Goal: Contribute content

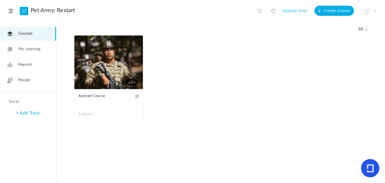
click at [357, 26] on div "All all All Drafts" at bounding box center [220, 28] width 293 height 13
click at [361, 28] on span "all" at bounding box center [362, 29] width 9 height 5
click at [337, 51] on link "Drafts" at bounding box center [340, 52] width 53 height 10
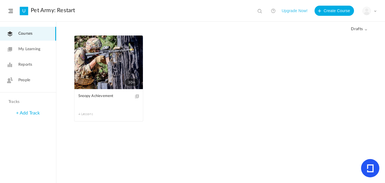
click at [125, 55] on link "30m" at bounding box center [108, 63] width 69 height 54
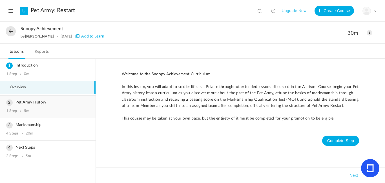
click at [35, 102] on h3 "Pet Army History" at bounding box center [47, 102] width 83 height 5
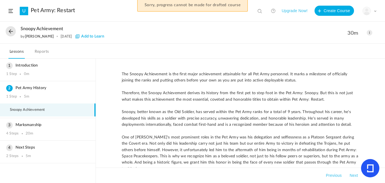
click at [369, 34] on span at bounding box center [370, 33] width 6 height 6
click at [343, 43] on link "Edit" at bounding box center [345, 45] width 53 height 10
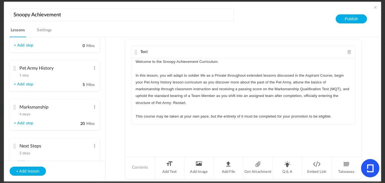
scroll to position [46, 0]
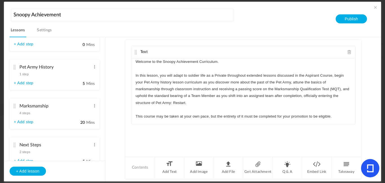
click at [14, 106] on cite at bounding box center [15, 106] width 4 height 5
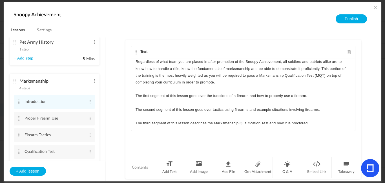
scroll to position [52, 0]
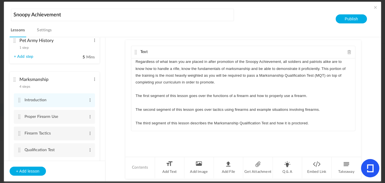
click at [19, 133] on cite at bounding box center [19, 133] width 4 height 5
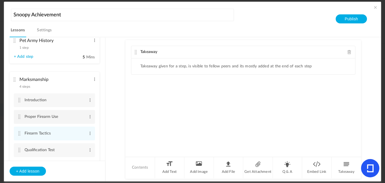
click at [17, 119] on li "Proper Firearm Use Edit Delete" at bounding box center [54, 117] width 81 height 14
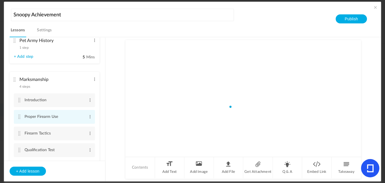
click at [18, 118] on cite at bounding box center [19, 116] width 4 height 5
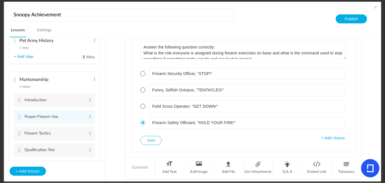
scroll to position [649, 0]
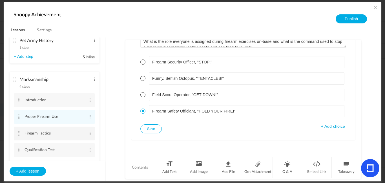
click at [19, 133] on cite at bounding box center [19, 133] width 4 height 5
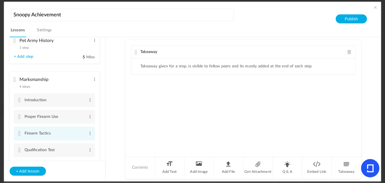
click at [18, 133] on cite at bounding box center [19, 133] width 4 height 5
click at [348, 54] on span at bounding box center [350, 52] width 4 height 4
click at [171, 167] on li "Add Text" at bounding box center [170, 167] width 30 height 21
click at [252, 63] on p at bounding box center [243, 61] width 215 height 7
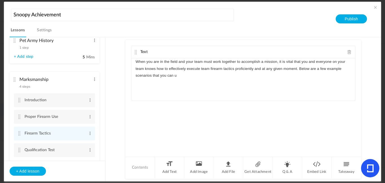
click at [178, 76] on p "When you are in the field and your team must work together to accomplish a miss…" at bounding box center [243, 68] width 215 height 21
click at [210, 75] on p "When you are in the field and your team must work together to accomplish a miss…" at bounding box center [243, 68] width 215 height 21
click at [209, 75] on p "When you are in the field and your team must work together to accomplish a miss…" at bounding box center [243, 68] width 215 height 21
click at [251, 75] on p "When you are in the field and your team must work together to accomplish a miss…" at bounding box center [243, 68] width 215 height 21
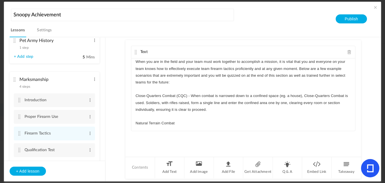
click at [185, 95] on p "Close-Quarters Combat (CQC) - When combat is narrowed down to a confined space …" at bounding box center [243, 102] width 215 height 21
click at [186, 123] on p "Natural Terrain Combat" at bounding box center [243, 123] width 215 height 7
click at [287, 95] on p "Close-Quarters Combat - When combat is narrowed down to a confined space (eg. a…" at bounding box center [243, 102] width 215 height 21
click at [268, 122] on p "Natural Terrain Combat - When in a natural or open-spaced area (eg. a field" at bounding box center [243, 123] width 215 height 7
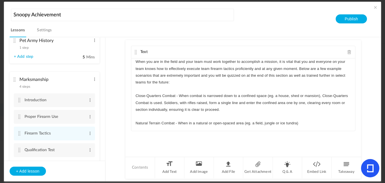
click at [284, 126] on p "Natural Terrain Combat - When in a natural or open-spaced area (eg. a field, ju…" at bounding box center [243, 123] width 215 height 7
click at [262, 124] on p "Natural Terrain Combat - When in a natural or open-spaced area (eg. a field, ju…" at bounding box center [243, 123] width 215 height 7
click at [263, 124] on p "Natural Terrain Combat - When in a natural or open-spaced area (eg. a field, ju…" at bounding box center [243, 123] width 215 height 7
click at [255, 124] on p "Natural Terrain Combat - When in a natural or open-spaced area (eg. a field, de…" at bounding box center [243, 123] width 215 height 7
click at [335, 126] on p "Natural Terrain Combat - When in a natural or open-spaced area (eg. a grassy fi…" at bounding box center [243, 123] width 215 height 7
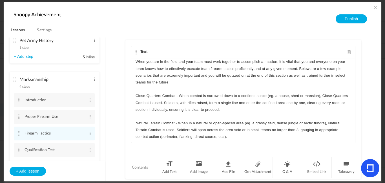
click at [246, 131] on p "Natural Terrain Combat - When in a natural or open-spaced area (eg. a grassy fi…" at bounding box center [243, 130] width 215 height 21
click at [296, 131] on p "Natural Terrain Combat - When in a natural or open-spaced area (eg. a grassy fi…" at bounding box center [243, 130] width 215 height 21
click at [294, 130] on p "Natural Terrain Combat - When in a natural or open-spaced area (eg. a grassy fi…" at bounding box center [243, 130] width 215 height 21
click at [295, 130] on p "Natural Terrain Combat - When in a natural or open-spaced area (eg. a grassy fi…" at bounding box center [243, 130] width 215 height 21
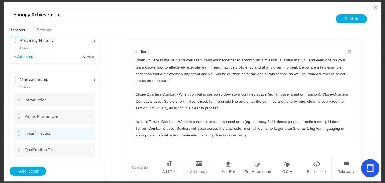
click at [270, 138] on p "Natural Terrain Combat - When in a natural or open-spaced area (eg. a grassy fi…" at bounding box center [243, 128] width 215 height 21
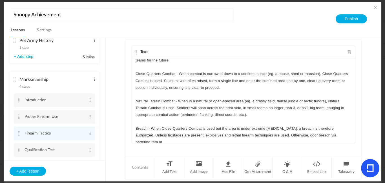
scroll to position [24, 0]
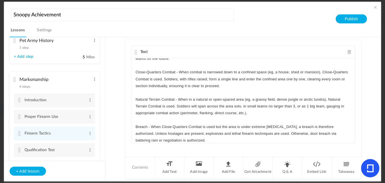
click at [269, 133] on p "Breach - When Close-Quarters Combat is used but the area is under extreme [MEDI…" at bounding box center [243, 133] width 215 height 21
click at [193, 141] on p "Breach - When Close-Quarters Combat is used but the area is under extreme [MEDI…" at bounding box center [243, 133] width 215 height 21
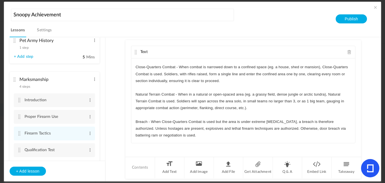
click at [200, 147] on div "Text When you are in the field and your team must work together to accomplish a…" at bounding box center [243, 98] width 236 height 116
click at [287, 169] on li "Q & A" at bounding box center [288, 167] width 30 height 21
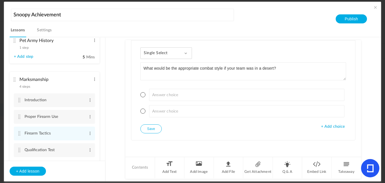
type textarea "What would be the appropriate combat style if your team was in a desert?"
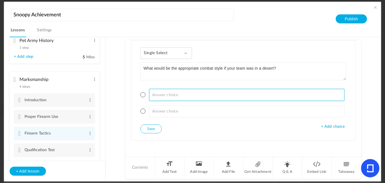
click at [271, 91] on input at bounding box center [247, 95] width 196 height 12
type input "Close-Quarters Combat"
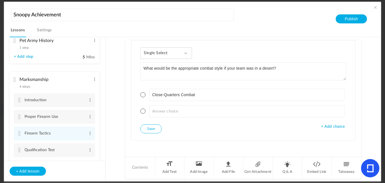
click at [337, 125] on span "+ Add choice" at bounding box center [333, 126] width 24 height 5
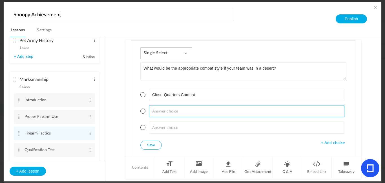
click at [300, 116] on input at bounding box center [247, 111] width 196 height 12
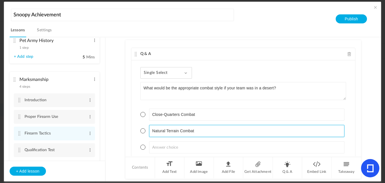
scroll to position [111, 0]
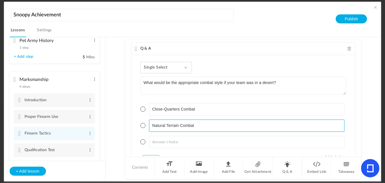
type input "Natural Terrain Combat"
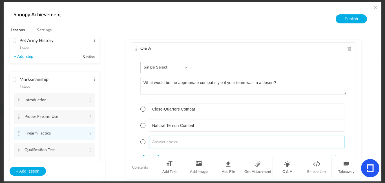
click at [172, 140] on input at bounding box center [247, 142] width 196 height 12
type input "Breach"
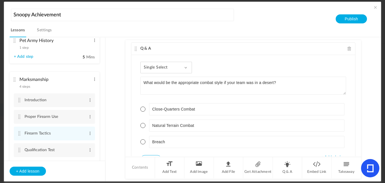
click at [213, 100] on ul "Close-Quarters Combat Natural Terrain Combat Breach" at bounding box center [243, 125] width 206 height 59
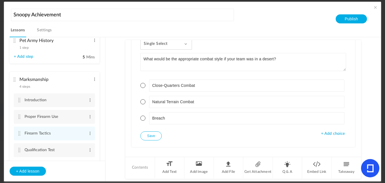
scroll to position [142, 0]
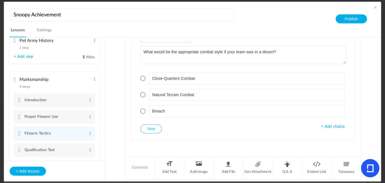
click at [142, 92] on span at bounding box center [142, 94] width 5 height 5
click at [153, 131] on button "Save" at bounding box center [150, 128] width 21 height 9
click at [282, 171] on li "Q & A" at bounding box center [288, 167] width 30 height 21
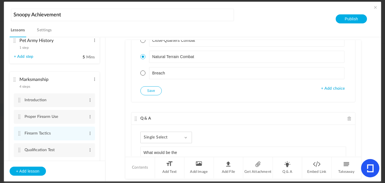
scroll to position [107, 0]
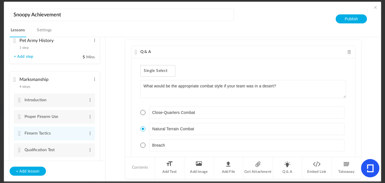
type textarea "What would be the"
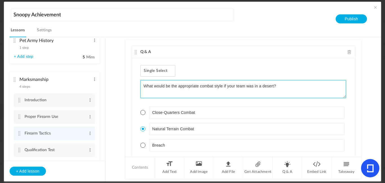
click at [143, 89] on textarea "What would be the appropriate combat style if your team was in a desert?" at bounding box center [243, 89] width 206 height 18
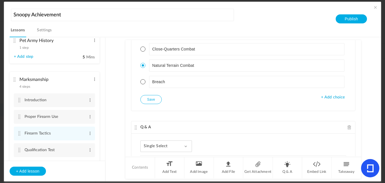
scroll to position [232, 0]
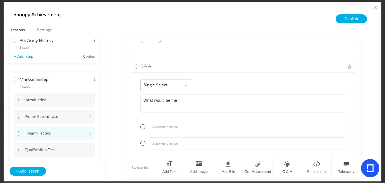
type textarea "Answer the following question correctly: What would be the appropriate combat s…"
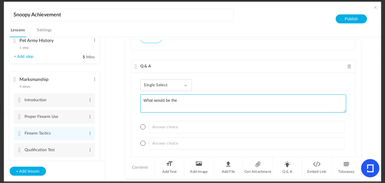
click at [143, 102] on textarea "What would be the" at bounding box center [243, 103] width 206 height 18
click at [189, 109] on textarea "Answer the following question correctly: What would be the" at bounding box center [243, 103] width 206 height 18
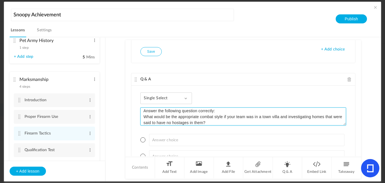
scroll to position [220, 0]
click at [198, 123] on textarea "Answer the following question correctly: What would be the appropriate combat s…" at bounding box center [243, 116] width 206 height 18
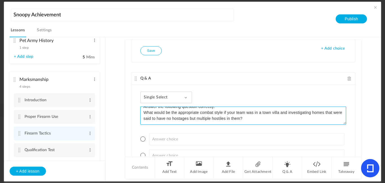
scroll to position [235, 0]
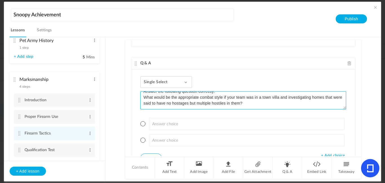
type textarea "Answer the following question correctly: What would be the appropriate combat s…"
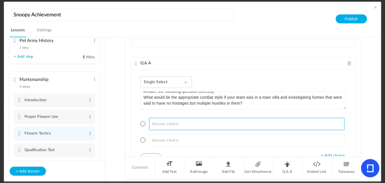
click at [175, 125] on input at bounding box center [247, 124] width 196 height 12
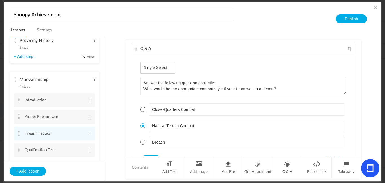
scroll to position [264, 0]
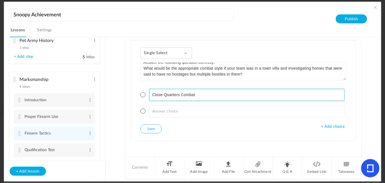
type input "Close-Quarters Combat"
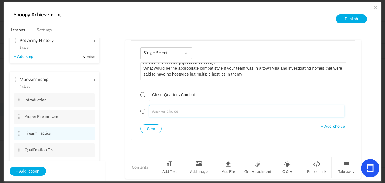
click at [186, 112] on input at bounding box center [247, 111] width 196 height 12
type input "B"
type input "Natural Terrain Combat"
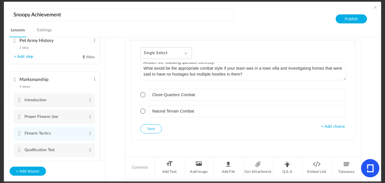
click at [327, 128] on span "+ Add choice" at bounding box center [333, 126] width 24 height 5
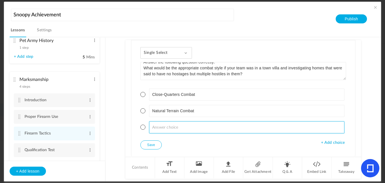
click at [277, 132] on input at bounding box center [247, 127] width 196 height 12
type input "Breach"
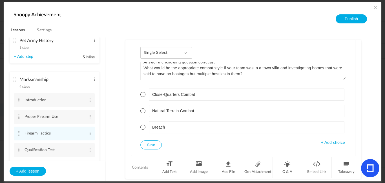
click at [142, 127] on span at bounding box center [142, 127] width 5 height 5
click at [150, 144] on button "Save" at bounding box center [150, 144] width 21 height 9
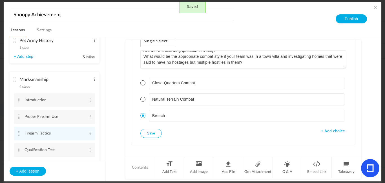
scroll to position [281, 0]
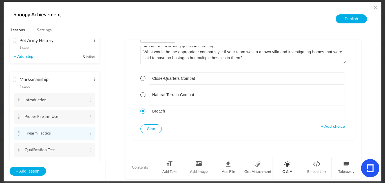
click at [291, 169] on li "Q & A" at bounding box center [288, 167] width 30 height 21
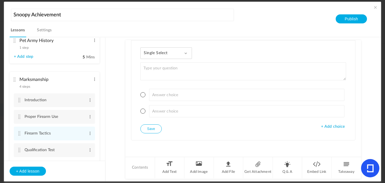
click at [170, 56] on div "Single Select Single Select Multi Select True or False Paragraph Answer" at bounding box center [166, 53] width 52 height 12
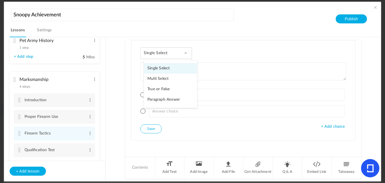
click at [163, 97] on link "Paragraph Answer" at bounding box center [170, 99] width 53 height 10
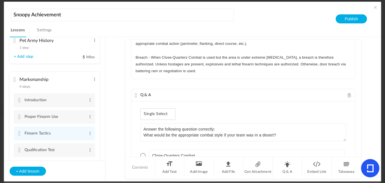
scroll to position [67, 0]
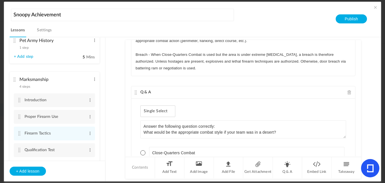
click at [337, 56] on p "Breach - When Close-Quarters Combat is used but the area is under extreme [MEDI…" at bounding box center [243, 61] width 215 height 21
click at [335, 54] on p "Breach - When Close-Quarters Combat is used but the area is under extreme [MEDI…" at bounding box center [243, 61] width 215 height 21
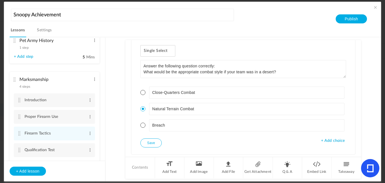
scroll to position [372, 0]
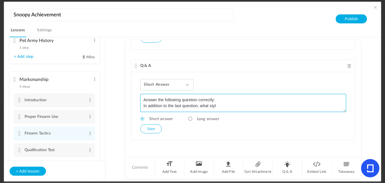
click at [290, 106] on textarea "Answer the following question correctly: In addition to the last question, what…" at bounding box center [243, 103] width 206 height 18
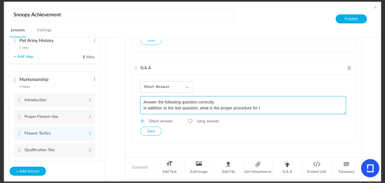
scroll to position [370, 0]
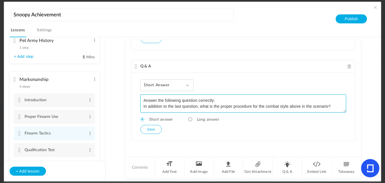
type textarea "Answer the following question correctly: In addition to the last question, what…"
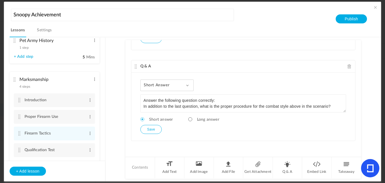
click at [150, 130] on button "Save" at bounding box center [150, 129] width 21 height 9
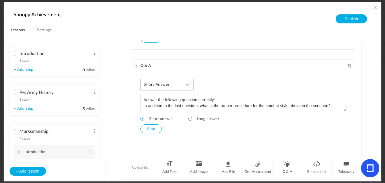
scroll to position [1, 0]
click at [14, 90] on cite at bounding box center [15, 92] width 4 height 5
click at [15, 90] on cite at bounding box center [15, 92] width 4 height 5
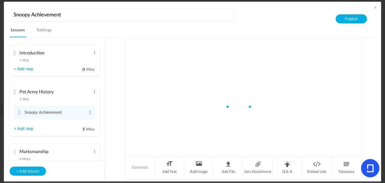
click at [30, 92] on input "Pet Army History" at bounding box center [55, 92] width 72 height 11
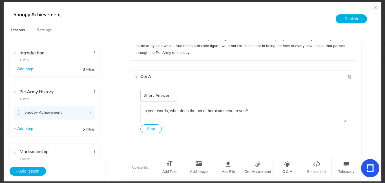
scroll to position [70, 0]
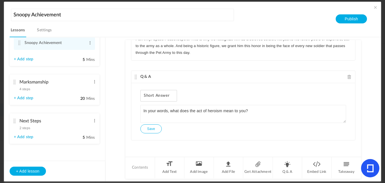
click at [14, 80] on cite at bounding box center [15, 82] width 4 height 5
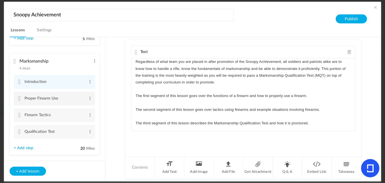
click at [19, 99] on cite at bounding box center [19, 98] width 4 height 5
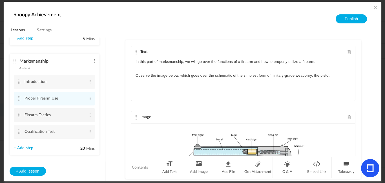
click at [21, 116] on cite at bounding box center [19, 115] width 4 height 5
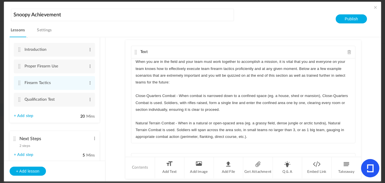
scroll to position [120, 0]
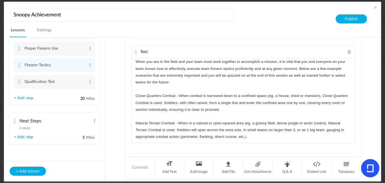
click at [15, 116] on div "Next Steps 2 steps Edit Delete" at bounding box center [52, 123] width 77 height 15
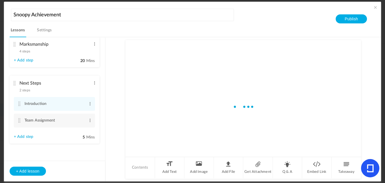
scroll to position [87, 0]
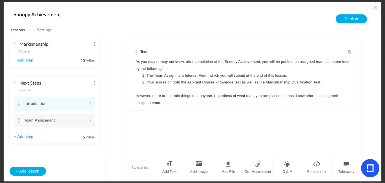
click at [151, 91] on p at bounding box center [243, 89] width 215 height 7
drag, startPoint x: 148, startPoint y: 96, endPoint x: 135, endPoint y: 95, distance: 13.0
click at [136, 95] on p "However, there are certain things that anyone, regardless of what team you are …" at bounding box center [243, 99] width 215 height 14
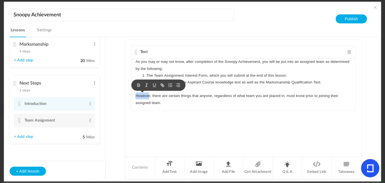
click at [183, 119] on div "Text As you may or may not know, after completion of the Snoopy Achievement, yo…" at bounding box center [243, 98] width 236 height 116
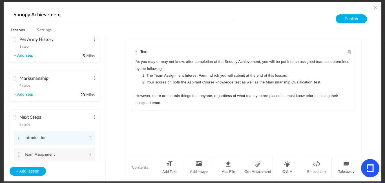
scroll to position [48, 0]
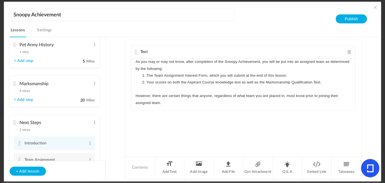
click at [14, 84] on cite at bounding box center [15, 83] width 4 height 5
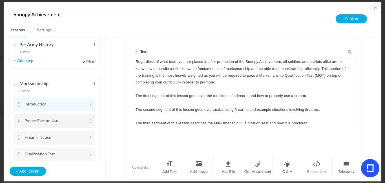
click at [19, 120] on cite at bounding box center [19, 121] width 4 height 5
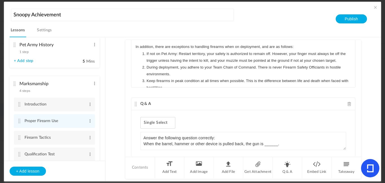
scroll to position [83, 0]
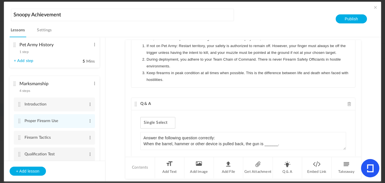
click at [18, 155] on cite at bounding box center [19, 154] width 4 height 5
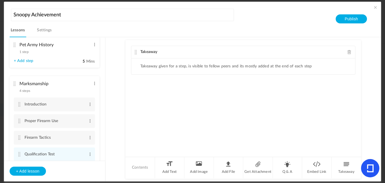
click at [350, 53] on span at bounding box center [350, 52] width 4 height 4
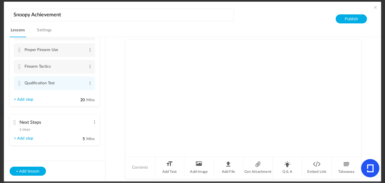
scroll to position [121, 0]
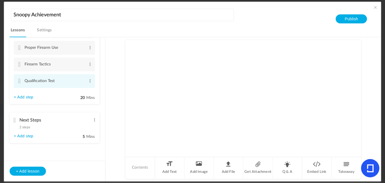
click at [17, 78] on li "Qualification Test Edit Delete" at bounding box center [54, 81] width 81 height 14
click at [18, 80] on cite at bounding box center [19, 81] width 4 height 5
click at [348, 52] on span at bounding box center [350, 52] width 4 height 4
click at [178, 171] on li "Add Text" at bounding box center [170, 167] width 30 height 21
click at [166, 100] on div at bounding box center [243, 79] width 224 height 42
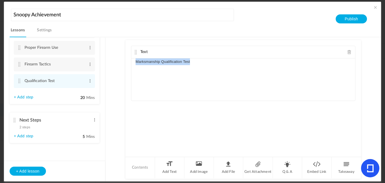
drag, startPoint x: 202, startPoint y: 67, endPoint x: 132, endPoint y: 63, distance: 70.6
click at [132, 63] on div "Marksmanship Qualification Test" at bounding box center [243, 79] width 224 height 42
click at [157, 74] on icon "button" at bounding box center [159, 72] width 5 height 5
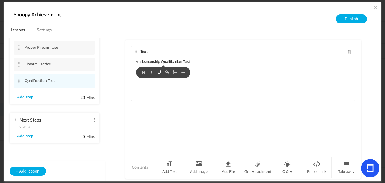
click at [218, 62] on p "Marksmanship Qualification Test" at bounding box center [243, 61] width 215 height 7
click at [147, 79] on p at bounding box center [243, 75] width 215 height 7
drag, startPoint x: 144, startPoint y: 77, endPoint x: 134, endPoint y: 77, distance: 10.2
click at [134, 77] on div "Marksmanship Qualification Test C" at bounding box center [243, 79] width 224 height 42
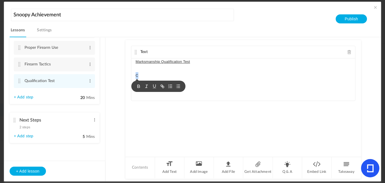
click at [175, 107] on div "Text Marksmanship Qualification Test C" at bounding box center [243, 98] width 236 height 116
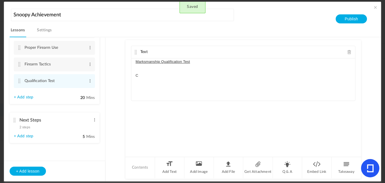
click at [140, 76] on p "C" at bounding box center [243, 75] width 215 height 7
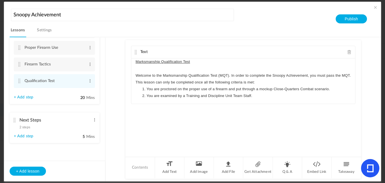
click at [343, 89] on li "You are proctored on the proper use of a firearm and put through a mockup Close…" at bounding box center [246, 89] width 210 height 7
click at [230, 95] on li "You are proctored on the proper use of a firearm and put through a mockup Close…" at bounding box center [246, 93] width 210 height 14
click at [271, 119] on div "Text Marksmanship Qualification Test Welcome to the Marksmanship Qualification …" at bounding box center [243, 98] width 236 height 116
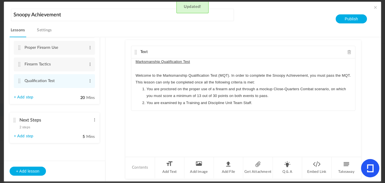
click at [266, 107] on div "Marksmanship Qualification Test Welcome to the Marksmanship Qualification Test …" at bounding box center [243, 84] width 224 height 52
click at [270, 83] on p "Welcome to the Marksmanship Qualification Test (MQT). In order to complete the …" at bounding box center [243, 79] width 215 height 14
click at [271, 100] on li "You are examined by a Training and Discipline Unit Team Staff." at bounding box center [246, 103] width 210 height 7
click at [272, 102] on li "You are examined by a Training and Discipline Unit Team Staff." at bounding box center [246, 103] width 210 height 7
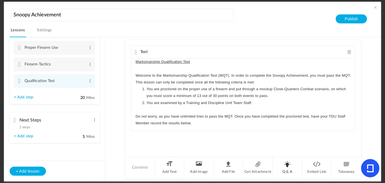
click at [281, 177] on li "Q & A" at bounding box center [288, 167] width 30 height 21
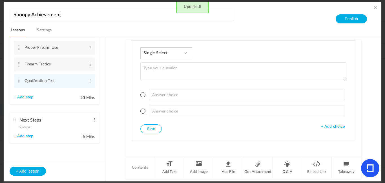
click at [163, 56] on div "Single Select Single Select Multi Select True or False Paragraph Answer" at bounding box center [166, 53] width 52 height 12
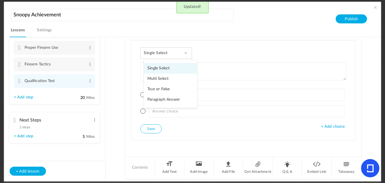
click at [167, 79] on link "Multi Select" at bounding box center [170, 79] width 53 height 10
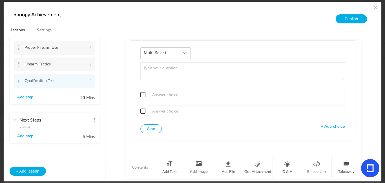
click at [325, 124] on span "+ Add choice" at bounding box center [333, 126] width 24 height 5
click at [332, 147] on div "Multi Select Single Select Multi Select True or False Paragraph Answer + Add ch…" at bounding box center [243, 98] width 224 height 116
click at [331, 144] on span "+ Add choice" at bounding box center [333, 142] width 24 height 5
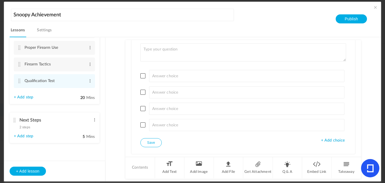
scroll to position [146, 0]
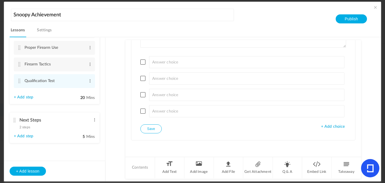
click at [330, 127] on span "+ Add choice" at bounding box center [333, 126] width 24 height 5
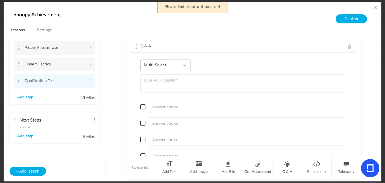
scroll to position [92, 0]
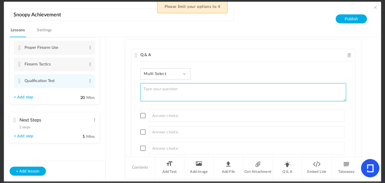
click at [255, 95] on textarea at bounding box center [243, 92] width 206 height 18
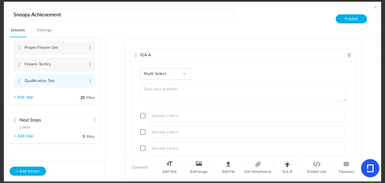
click at [166, 72] on span "Multi Select" at bounding box center [157, 74] width 27 height 5
click at [164, 87] on link "Single Select" at bounding box center [170, 89] width 53 height 10
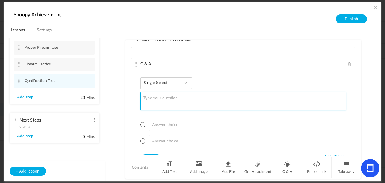
scroll to position [83, 0]
type textarea "Result (Based on Trainee's Score)"
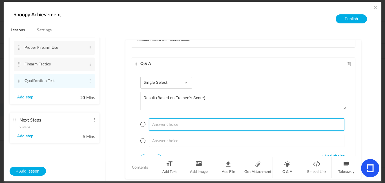
click at [162, 123] on input at bounding box center [247, 124] width 196 height 12
click at [168, 125] on input "Fail (0-13 Points)" at bounding box center [247, 124] width 196 height 12
type input "Fail (0-12 Points)"
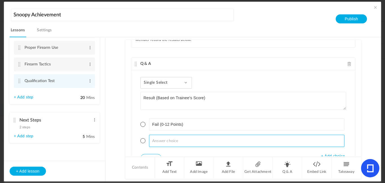
click at [172, 142] on input at bounding box center [247, 141] width 196 height 12
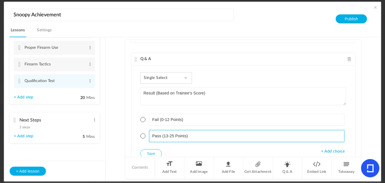
scroll to position [90, 0]
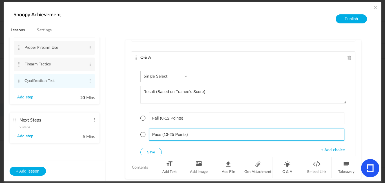
type input "Pass (13-25 Points)"
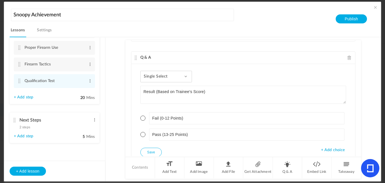
click at [330, 148] on span "+ Add choice" at bounding box center [333, 150] width 24 height 5
click at [273, 146] on input at bounding box center [247, 151] width 196 height 12
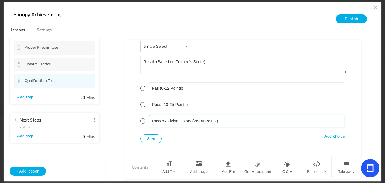
scroll to position [120, 0]
type input "Pass w/ Flying Colors (26-30 Points)"
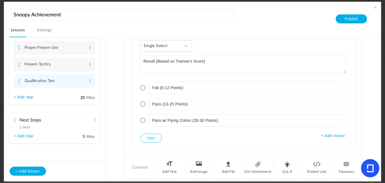
click at [151, 135] on button "Save" at bounding box center [150, 138] width 21 height 9
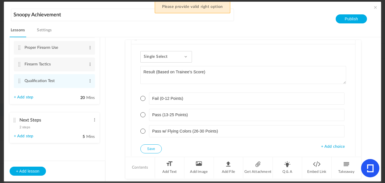
scroll to position [111, 0]
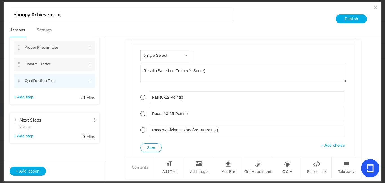
click at [164, 58] on span "Single Select" at bounding box center [158, 55] width 28 height 5
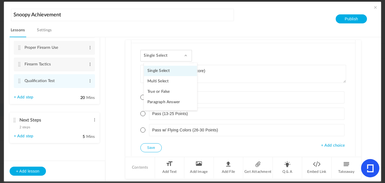
click at [160, 82] on link "Multi Select" at bounding box center [170, 81] width 53 height 10
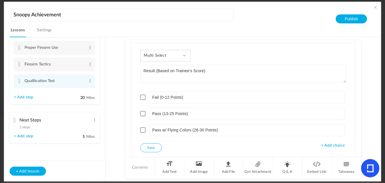
click at [142, 95] on span at bounding box center [142, 97] width 5 height 5
click at [143, 113] on span at bounding box center [142, 113] width 5 height 5
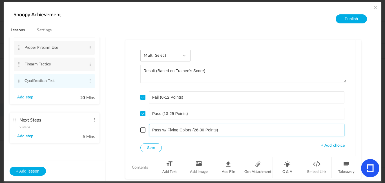
click at [141, 135] on li "Pass w/ Flying Colors (26-30 Points)" at bounding box center [243, 130] width 206 height 12
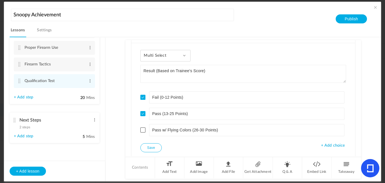
click at [141, 133] on li "Pass w/ Flying Colors (26-30 Points)" at bounding box center [243, 130] width 206 height 12
click at [141, 132] on span at bounding box center [142, 129] width 5 height 5
click at [176, 57] on div "Multi Select Single Select Multi Select True or False Paragraph Answer" at bounding box center [165, 56] width 50 height 12
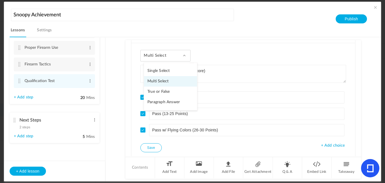
click at [168, 74] on link "Single Select" at bounding box center [170, 71] width 53 height 10
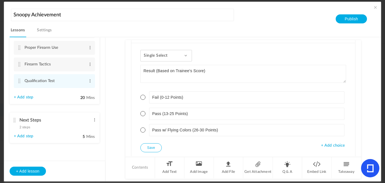
click at [140, 98] on span at bounding box center [142, 97] width 5 height 5
click at [145, 113] on li "Pass (13-25 Points)" at bounding box center [243, 114] width 206 height 12
click at [141, 113] on span at bounding box center [142, 113] width 5 height 5
click at [177, 55] on div "Single Select Single Select Multi Select True or False Paragraph Answer" at bounding box center [166, 56] width 52 height 12
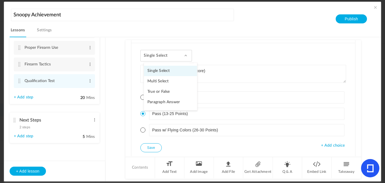
click at [164, 85] on link "Multi Select" at bounding box center [170, 81] width 53 height 10
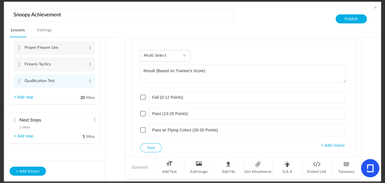
click at [141, 96] on span at bounding box center [142, 97] width 5 height 5
click at [143, 113] on span at bounding box center [142, 113] width 5 height 5
click at [142, 130] on span at bounding box center [142, 129] width 5 height 5
click at [151, 147] on button "Save" at bounding box center [150, 147] width 21 height 9
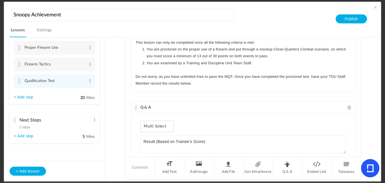
scroll to position [41, 0]
click at [348, 107] on span at bounding box center [350, 107] width 4 height 4
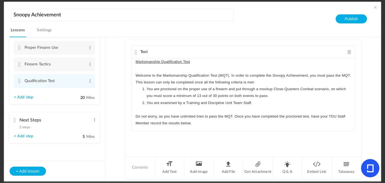
click at [257, 125] on p "Do not worry, as you have unlimited tries to pass the MQT. Once you have comple…" at bounding box center [243, 120] width 215 height 14
drag, startPoint x: 257, startPoint y: 125, endPoint x: 279, endPoint y: 122, distance: 22.0
click at [279, 122] on p "Do not worry, as you have unlimited tries to pass the MQT. Once you have comple…" at bounding box center [243, 120] width 215 height 14
click at [323, 116] on p "Do not worry, as you have unlimited tries to pass the MQT. Once you have comple…" at bounding box center [243, 120] width 215 height 14
click at [149, 124] on p "Do not worry, as you have unlimited tries to pass the MQT. Once you have comple…" at bounding box center [243, 120] width 215 height 14
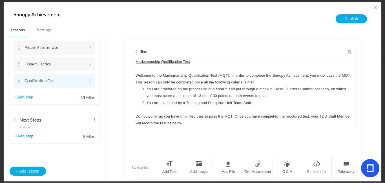
click at [195, 125] on p "Do not worry, as you have unlimited tries to pass the MQT. Once you have comple…" at bounding box center [243, 120] width 215 height 14
click at [201, 124] on p "Do not worry, as you have unlimited tries to pass the MQT. Once you have comple…" at bounding box center [243, 120] width 215 height 14
click at [257, 127] on div "Marksmanship Qualification Test Welcome to the Marksmanship Qualification Test …" at bounding box center [243, 94] width 224 height 72
click at [234, 115] on p "Do not worry, as you have unlimited tries to pass the MQT. Once you have comple…" at bounding box center [243, 120] width 215 height 14
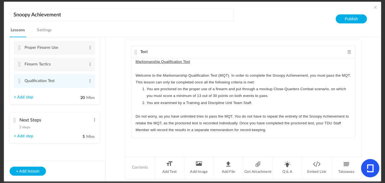
click at [272, 131] on p "Do not worry, as you have unlimited tries to pass the MQT. You do not have to r…" at bounding box center [243, 123] width 215 height 21
click at [275, 143] on div "Text Marksmanship Qualification Test Welcome to the Marksmanship Qualification …" at bounding box center [243, 98] width 236 height 116
click at [13, 120] on cite at bounding box center [15, 120] width 4 height 5
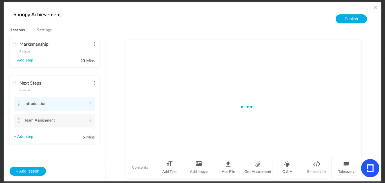
scroll to position [87, 0]
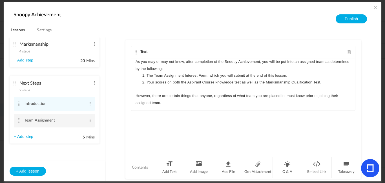
click at [20, 118] on li "Team Assignment Edit Delete" at bounding box center [54, 121] width 81 height 14
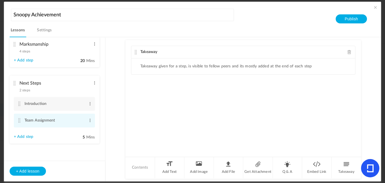
click at [19, 119] on cite at bounding box center [19, 120] width 4 height 5
click at [350, 52] on span at bounding box center [350, 52] width 4 height 4
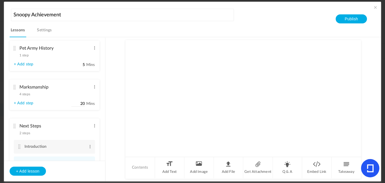
scroll to position [45, 0]
click at [373, 6] on span at bounding box center [376, 8] width 6 height 6
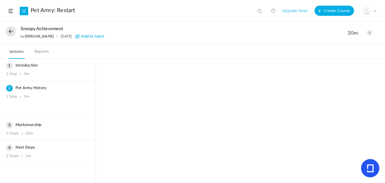
click at [375, 8] on div "My Profile University Settings Current Plan Logout" at bounding box center [370, 11] width 14 height 8
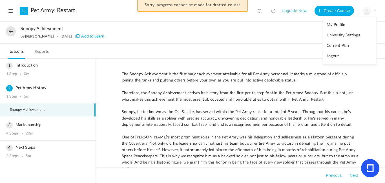
click at [297, 44] on nav "Lessons Reports" at bounding box center [192, 51] width 385 height 15
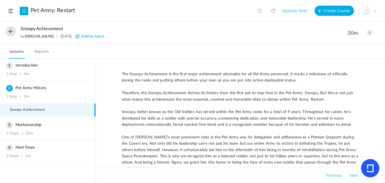
click at [375, 10] on span at bounding box center [375, 11] width 3 height 3
click at [342, 56] on link "Logout" at bounding box center [349, 56] width 53 height 10
